Goal: Information Seeking & Learning: Check status

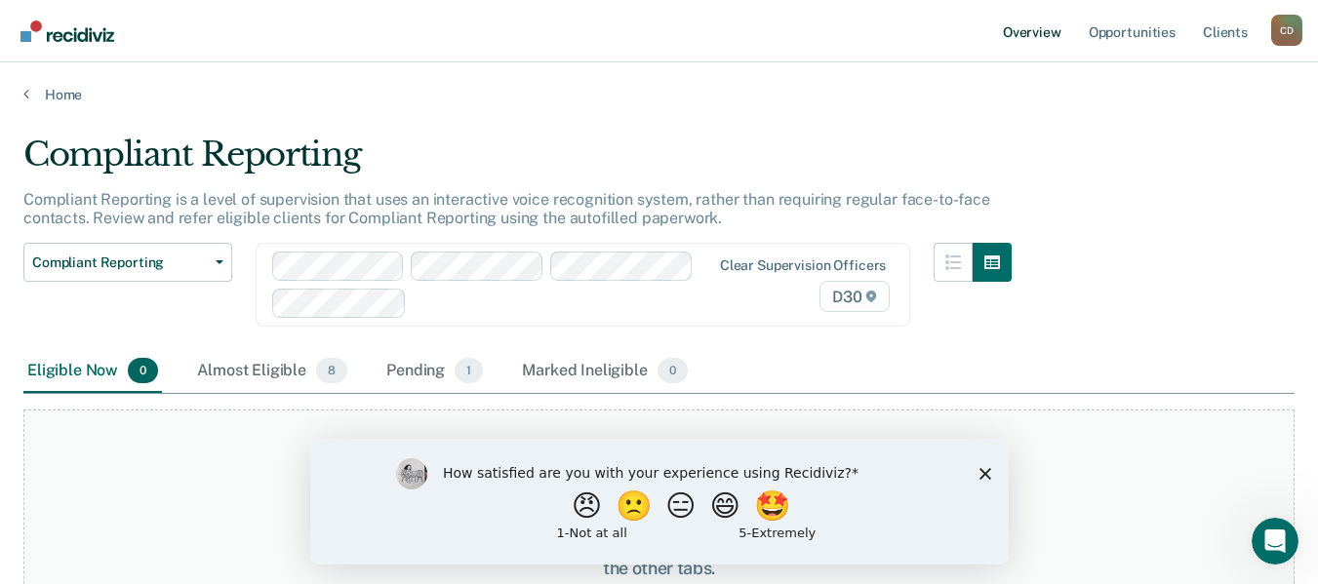
click at [1019, 35] on link "Overview" at bounding box center [1032, 31] width 66 height 62
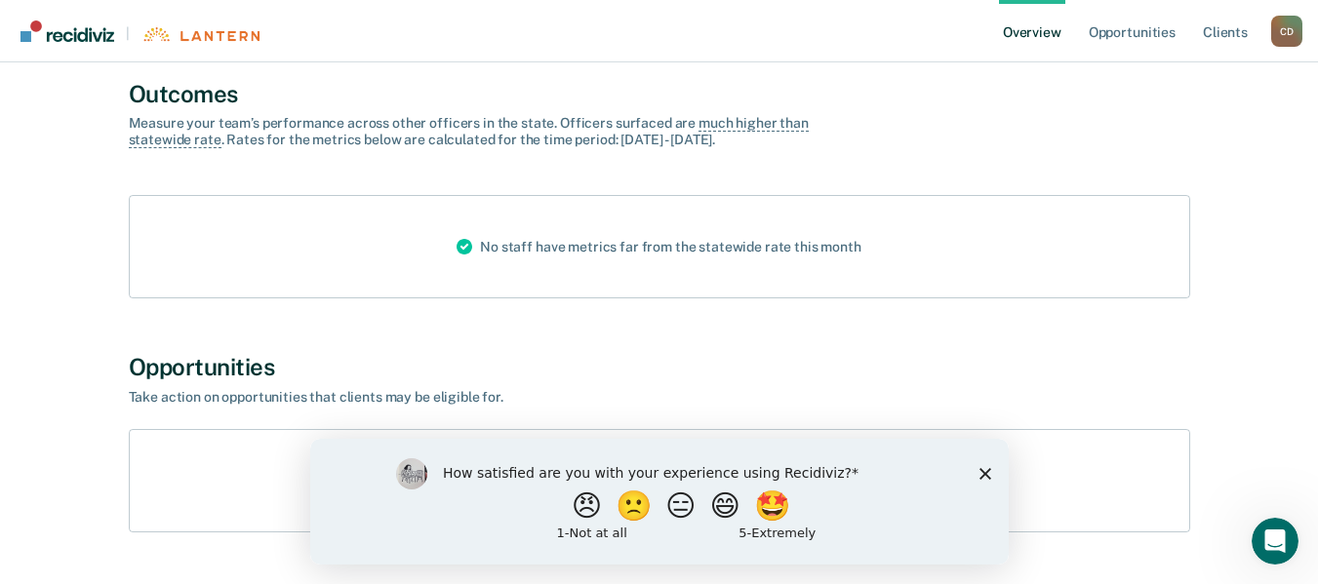
scroll to position [198, 0]
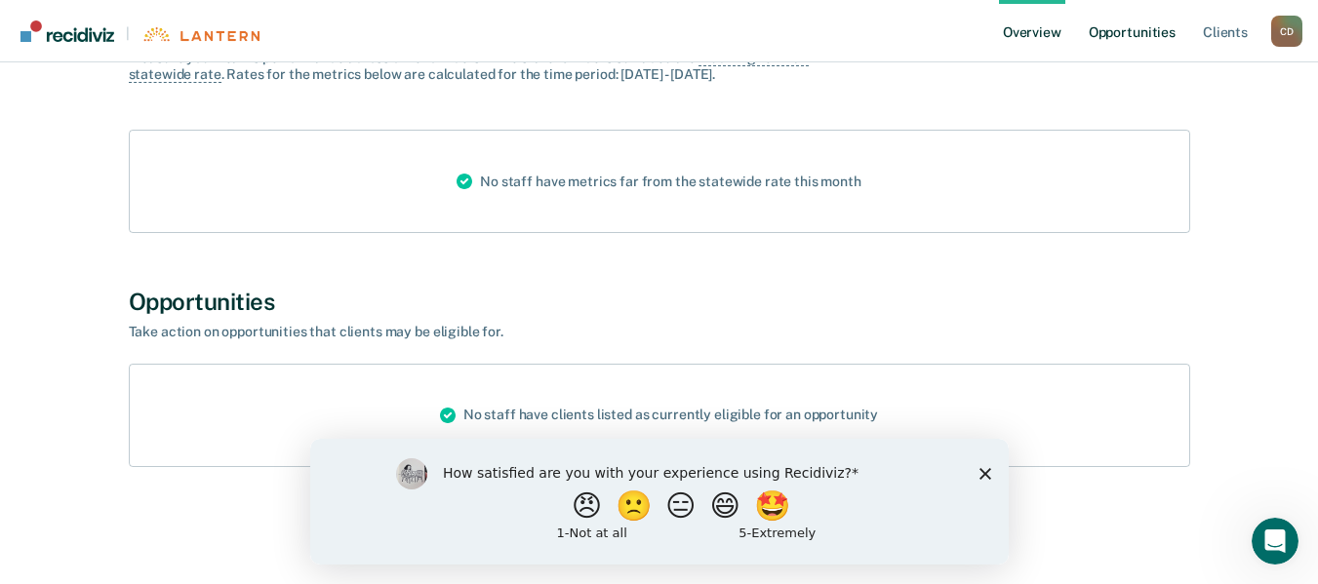
click at [1143, 32] on link "Opportunities" at bounding box center [1132, 31] width 95 height 62
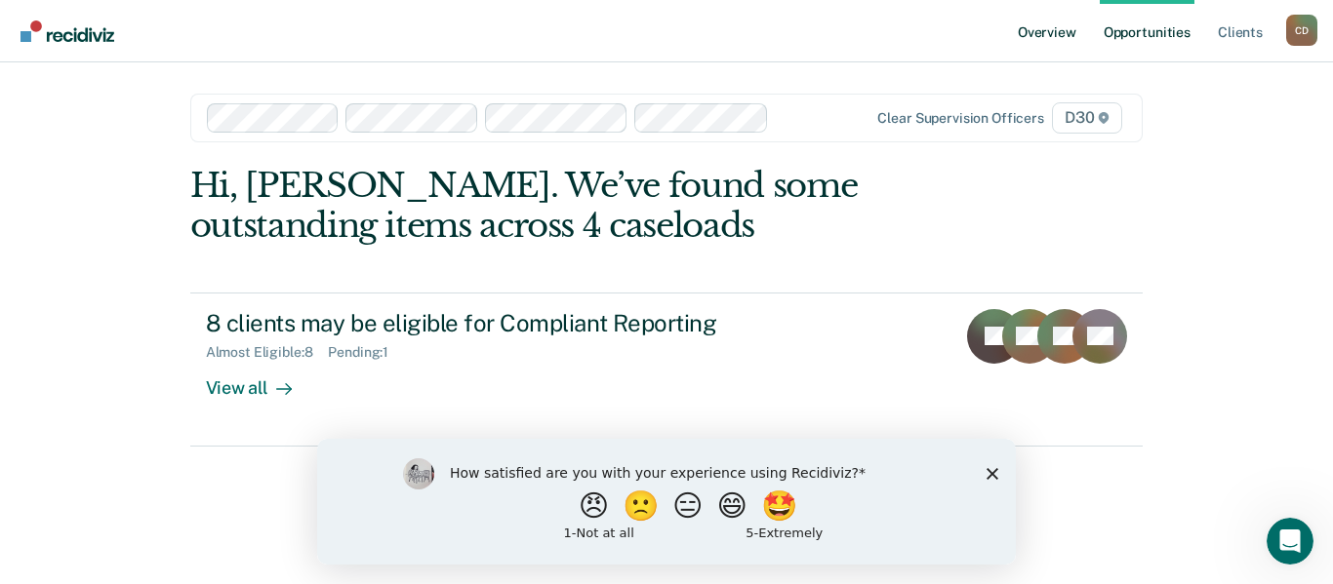
click at [1042, 39] on link "Overview" at bounding box center [1047, 31] width 66 height 62
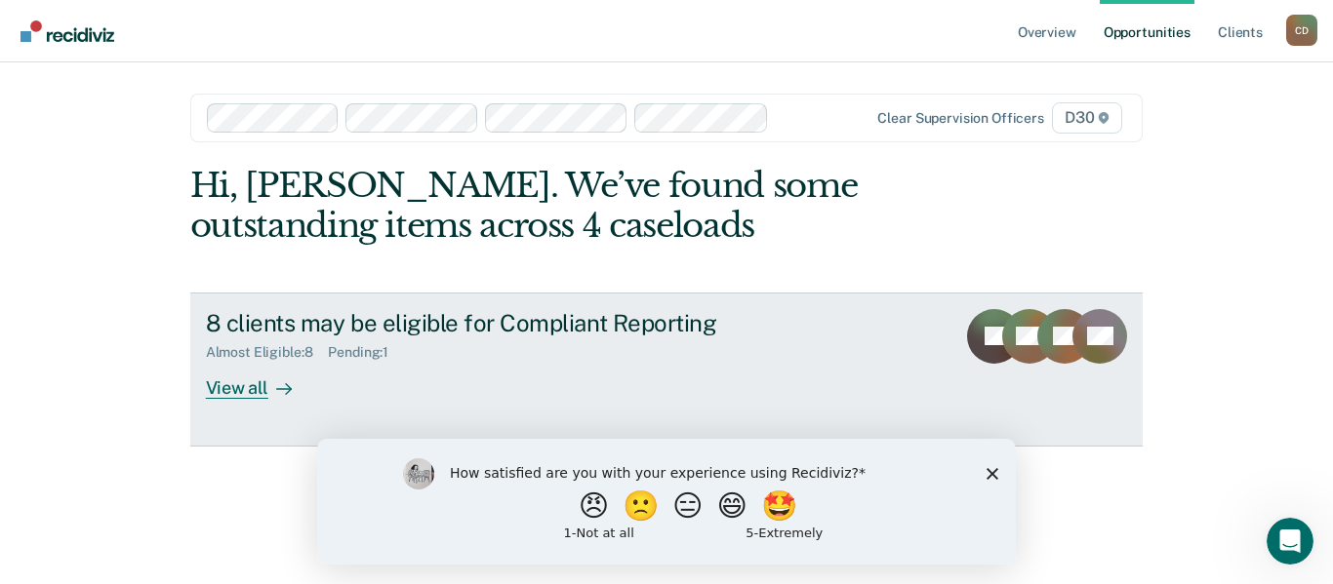
click at [244, 392] on div "View all" at bounding box center [260, 380] width 109 height 38
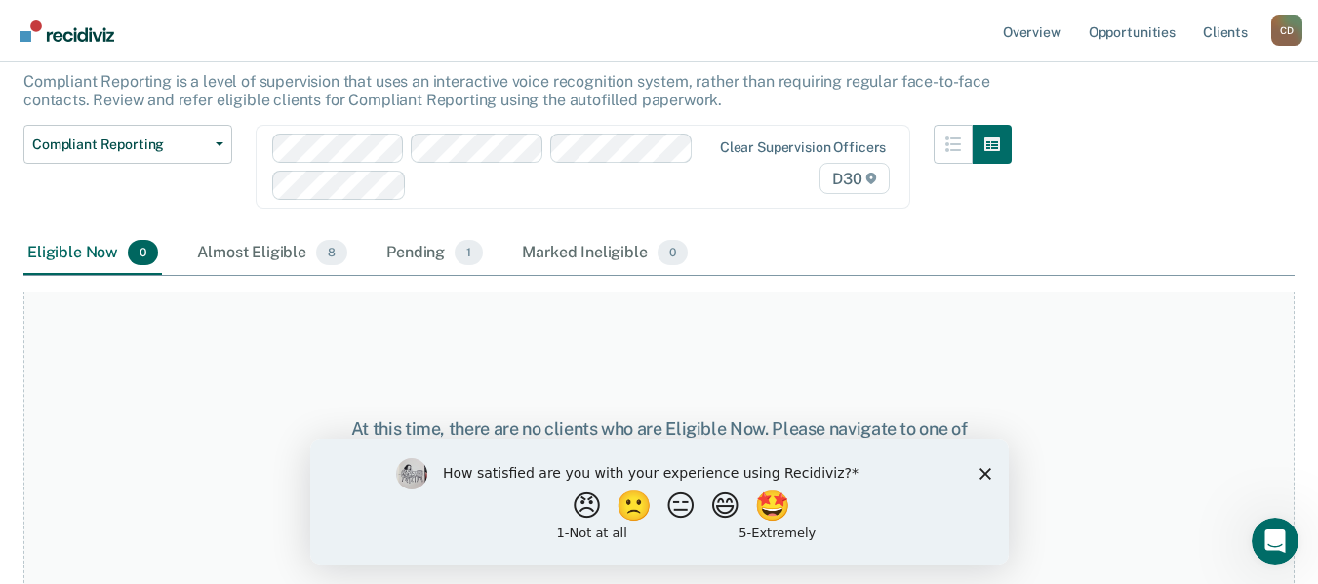
scroll to position [122, 0]
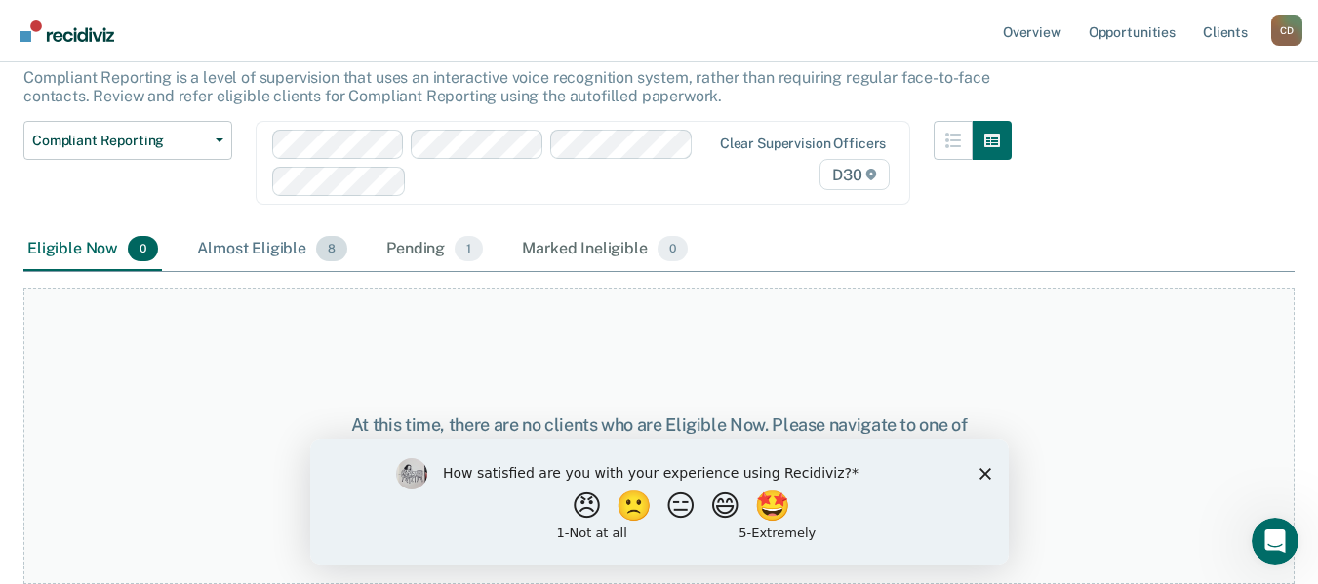
click at [248, 249] on div "Almost Eligible 8" at bounding box center [272, 249] width 158 height 43
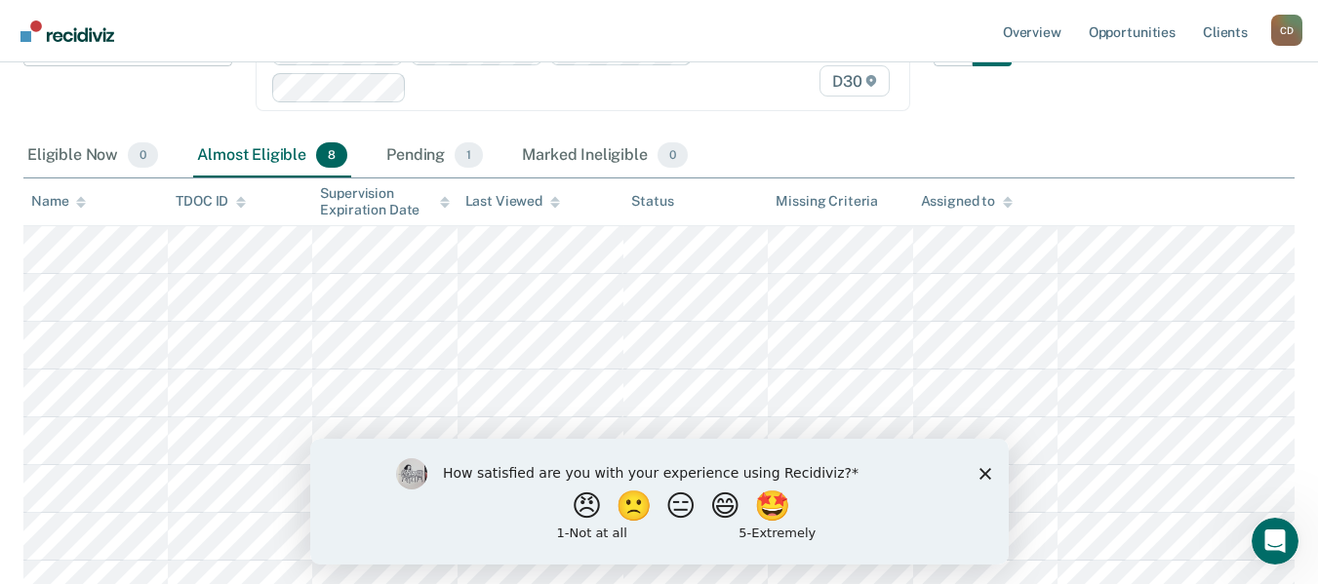
scroll to position [193, 0]
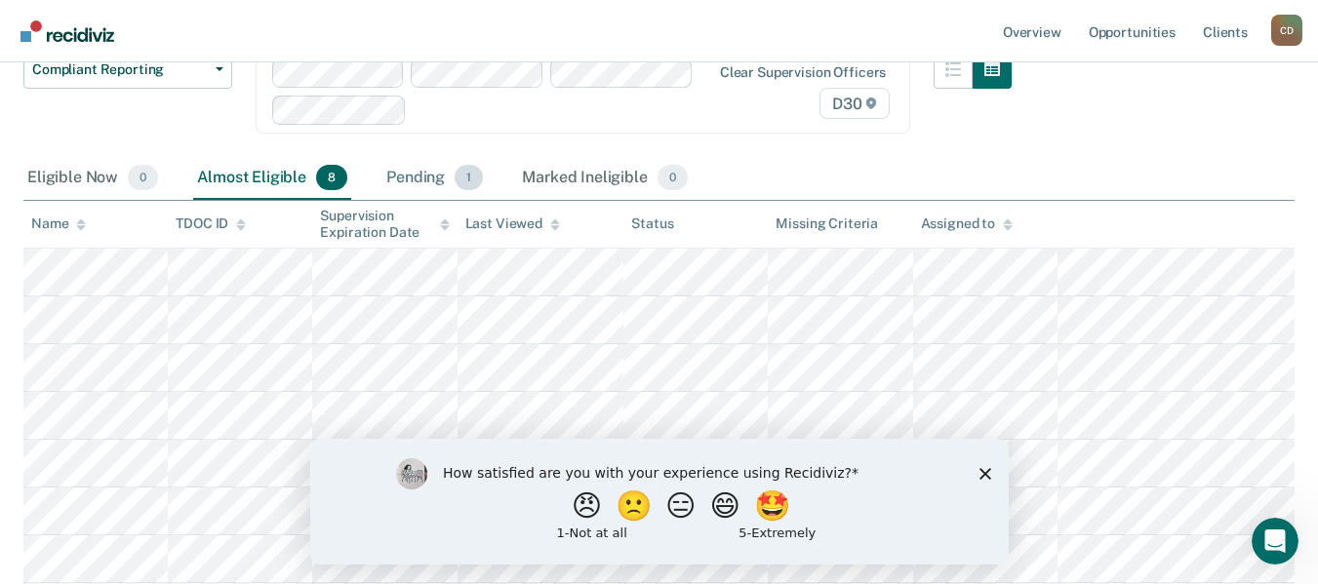
click at [402, 182] on div "Pending 1" at bounding box center [434, 178] width 104 height 43
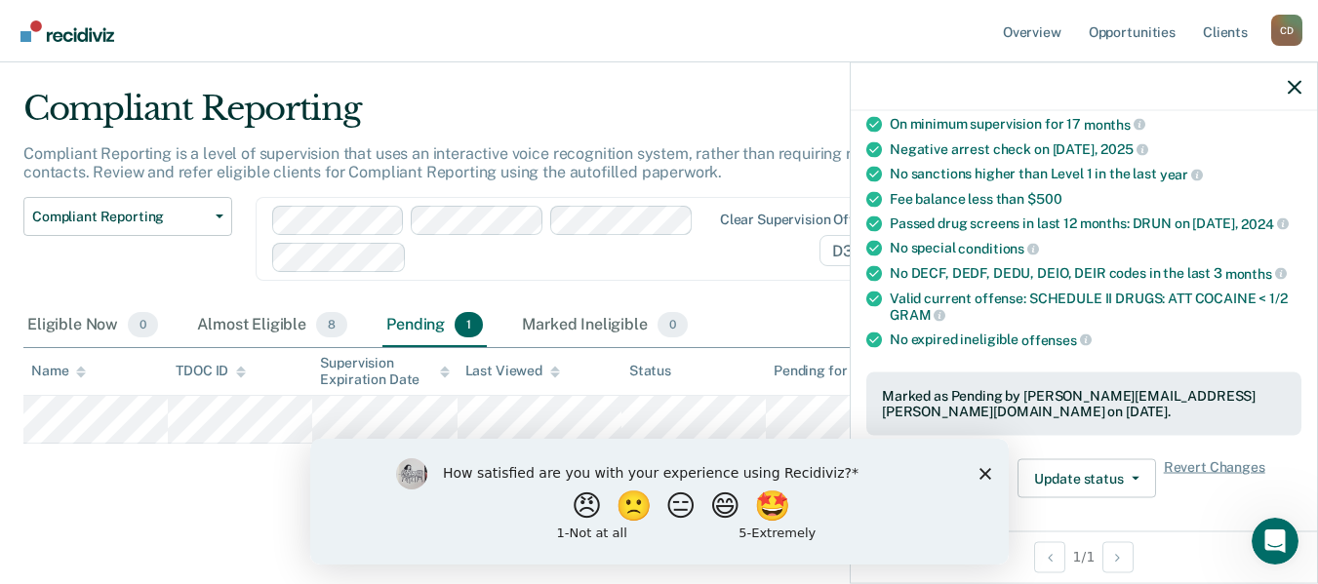
scroll to position [98, 0]
